Goal: Transaction & Acquisition: Book appointment/travel/reservation

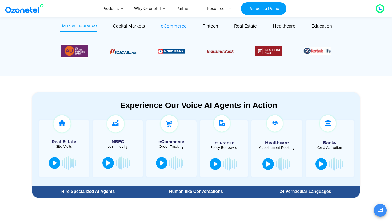
scroll to position [229, 0]
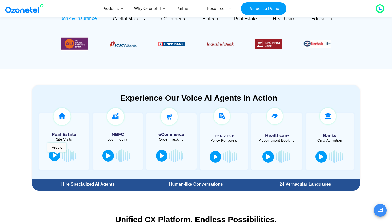
click at [57, 155] on div at bounding box center [55, 154] width 4 height 5
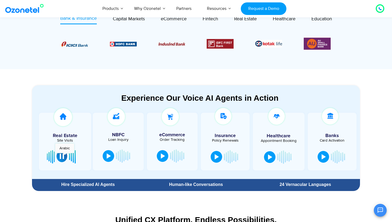
click at [65, 155] on button at bounding box center [62, 156] width 11 height 12
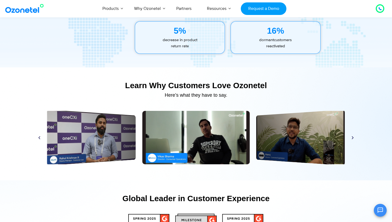
scroll to position [2485, 0]
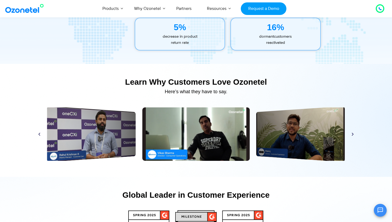
click at [36, 135] on div "Play Play Play Play Play Play Play Play Play Play Play Play" at bounding box center [196, 133] width 323 height 53
click at [38, 136] on icon "Previous slide" at bounding box center [39, 134] width 4 height 4
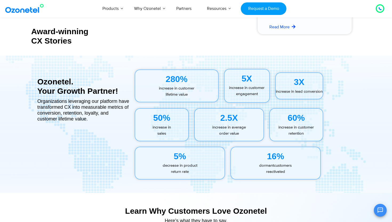
scroll to position [2356, 0]
click at [55, 34] on div "Award-winning CX Stories" at bounding box center [81, 36] width 100 height 19
click at [57, 83] on div "Ozonetel. Your Growth Partner!" at bounding box center [83, 86] width 92 height 19
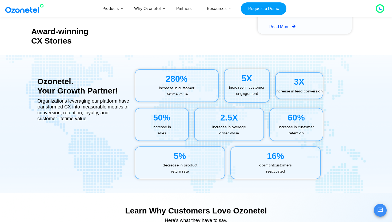
click at [57, 83] on div "Ozonetel. Your Growth Partner!" at bounding box center [83, 86] width 92 height 19
drag, startPoint x: 124, startPoint y: 91, endPoint x: 38, endPoint y: 83, distance: 86.5
click at [38, 83] on div "Ozonetel. Your Growth Partner!" at bounding box center [83, 86] width 92 height 19
copy div "Ozonetel. Your Growth Partner!"
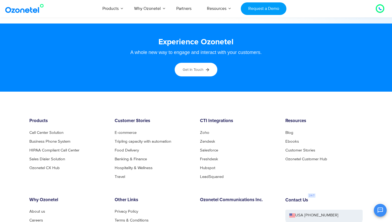
scroll to position [2811, 0]
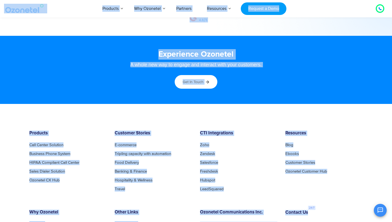
click at [128, 110] on footer "Products Call Center Solution Business Phone System HIPAA Compliant Call Center…" at bounding box center [196, 214] width 392 height 220
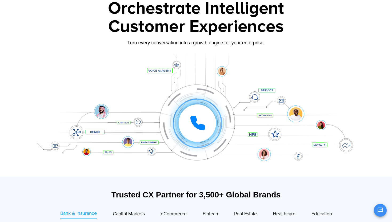
scroll to position [0, 0]
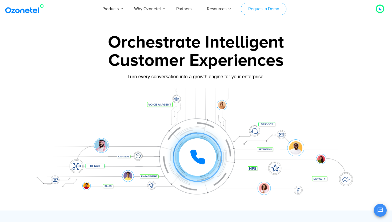
click at [262, 8] on link "Request a Demo" at bounding box center [264, 9] width 46 height 13
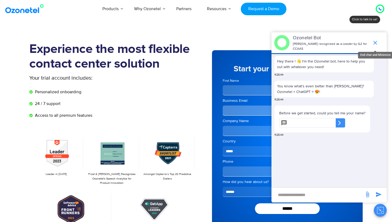
click at [376, 39] on icon "end chat or minimize" at bounding box center [375, 42] width 6 height 6
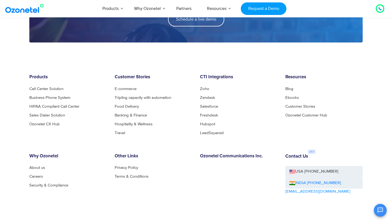
scroll to position [848, 0]
